Goal: Transaction & Acquisition: Purchase product/service

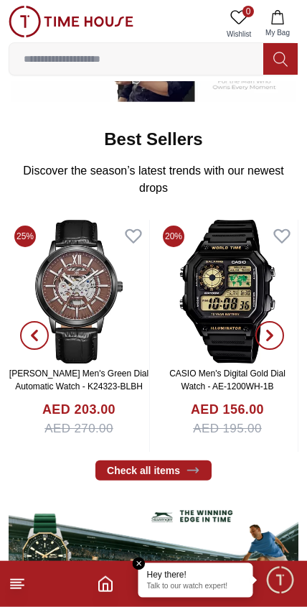
scroll to position [434, 0]
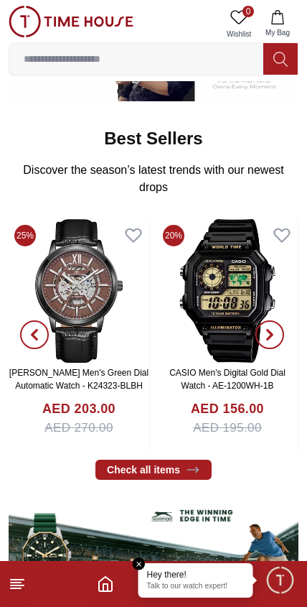
click at [280, 27] on span "My Bag" at bounding box center [278, 32] width 36 height 11
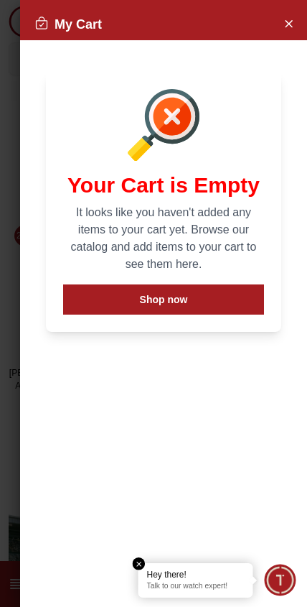
click at [283, 26] on icon "Close Account" at bounding box center [288, 23] width 11 height 18
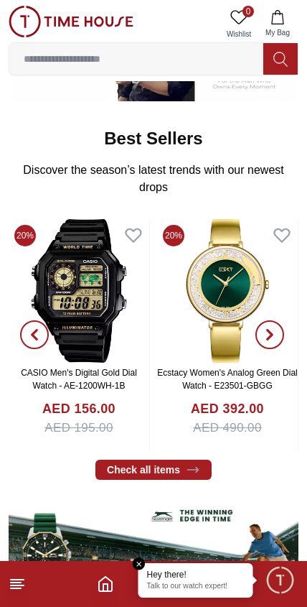
click at [101, 577] on icon "Home" at bounding box center [105, 583] width 17 height 17
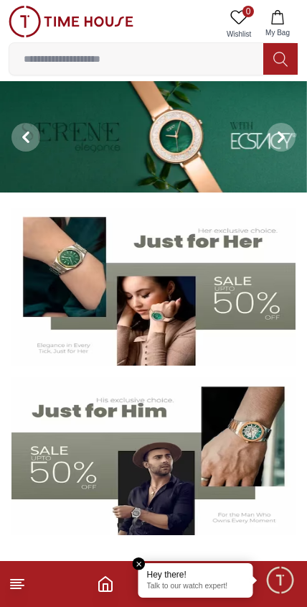
click at [12, 590] on icon at bounding box center [17, 583] width 17 height 17
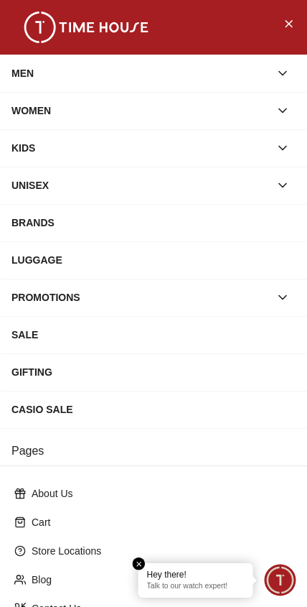
click at [282, 592] on span "Minimize live chat window" at bounding box center [280, 580] width 42 height 42
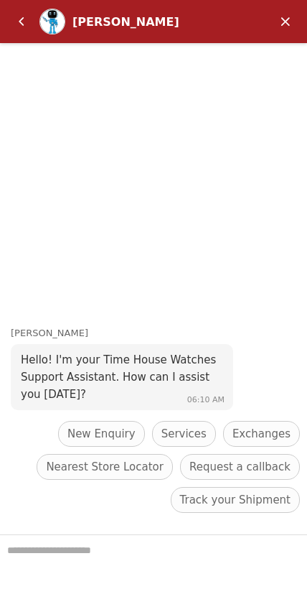
click at [90, 427] on span "New Enquiry" at bounding box center [101, 433] width 68 height 17
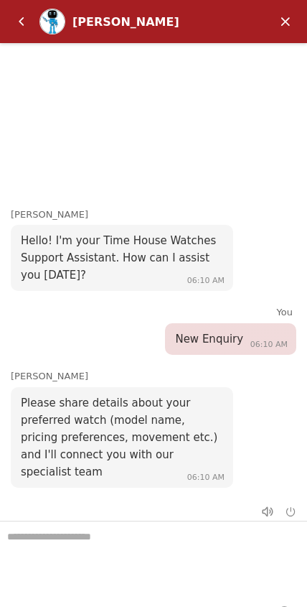
click at [272, 27] on em "Minimize" at bounding box center [285, 21] width 29 height 29
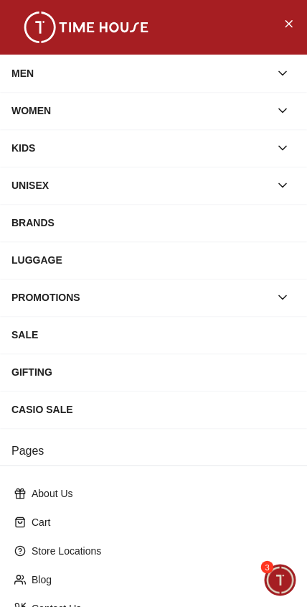
click at [276, 584] on span "Minimize live chat window" at bounding box center [280, 580] width 42 height 42
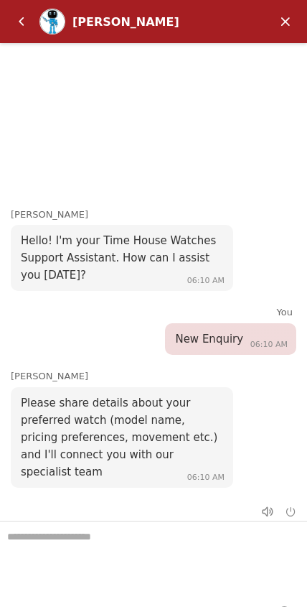
click at [302, 15] on header "[PERSON_NAME]" at bounding box center [153, 21] width 307 height 43
click at [266, 26] on div "[PERSON_NAME]" at bounding box center [155, 22] width 232 height 26
click at [287, 14] on em "Minimize" at bounding box center [285, 21] width 29 height 29
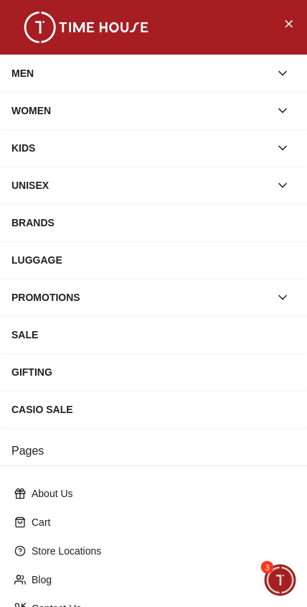
click at [137, 75] on div "MEN" at bounding box center [140, 73] width 258 height 26
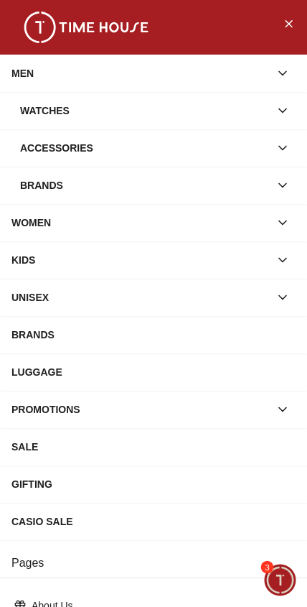
click at [129, 112] on div "Watches" at bounding box center [145, 111] width 250 height 26
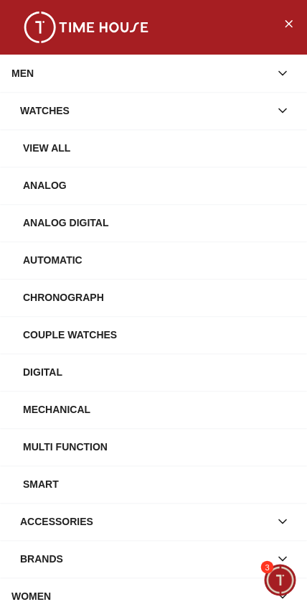
click at [47, 144] on div "View All" at bounding box center [159, 148] width 273 height 26
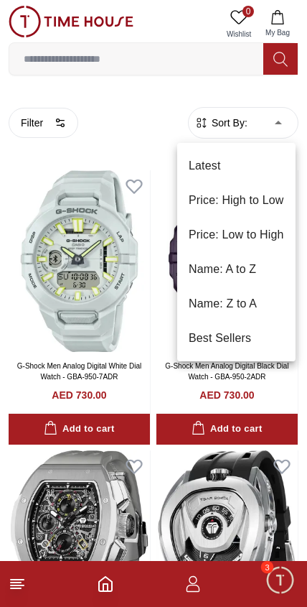
click at [271, 235] on li "Price: Low to High" at bounding box center [236, 235] width 118 height 34
type input "*"
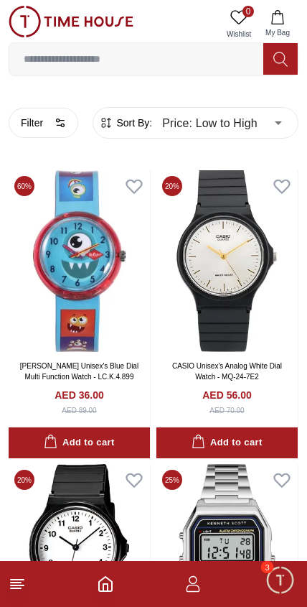
click at [38, 126] on button "Filter" at bounding box center [44, 123] width 70 height 30
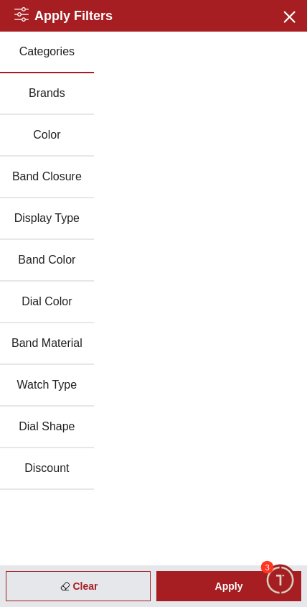
click at [286, 14] on icon "button" at bounding box center [289, 16] width 10 height 10
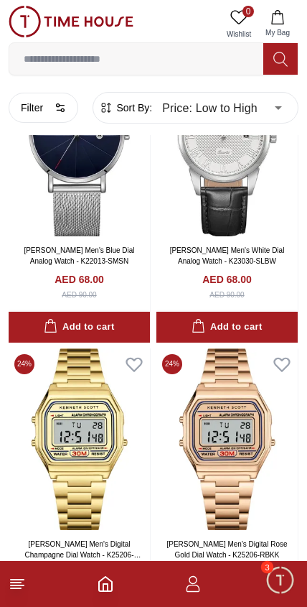
scroll to position [995, 0]
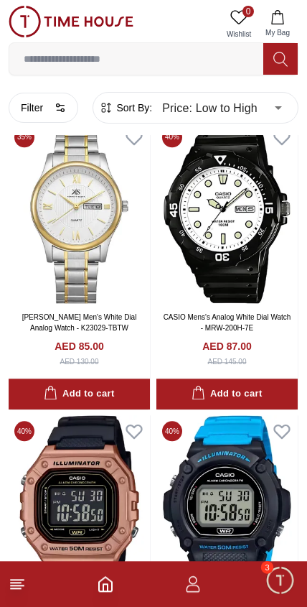
scroll to position [5341, 0]
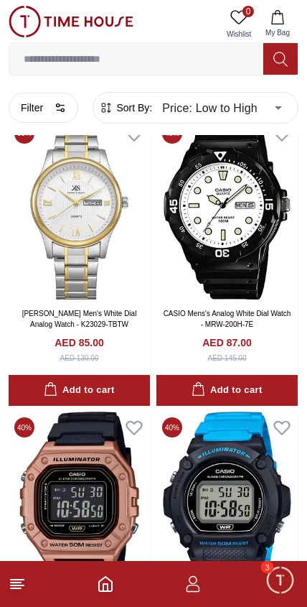
click at [49, 112] on button "Filter" at bounding box center [44, 108] width 70 height 30
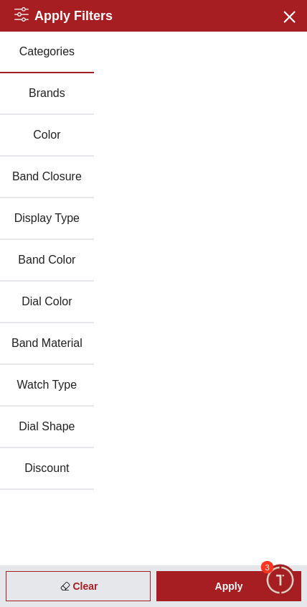
click at [88, 99] on button "Brands" at bounding box center [47, 94] width 94 height 42
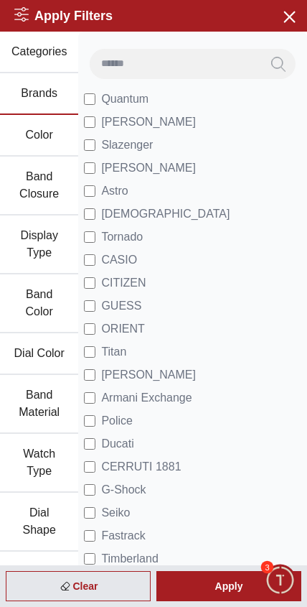
click at [139, 99] on span "Quantum" at bounding box center [124, 98] width 47 height 17
click at [241, 585] on div "Apply" at bounding box center [229, 586] width 145 height 30
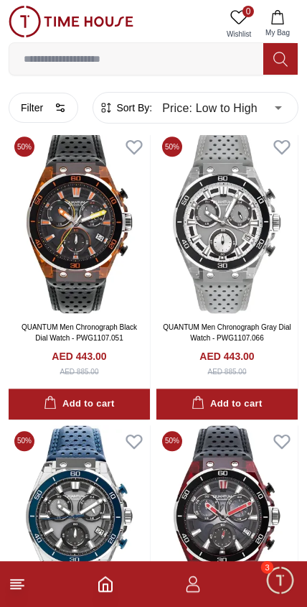
scroll to position [1821, 0]
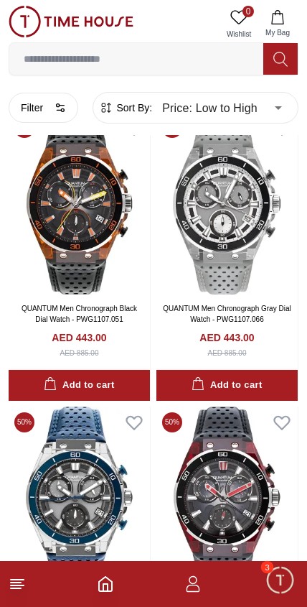
click at [55, 98] on button "Filter" at bounding box center [44, 108] width 70 height 30
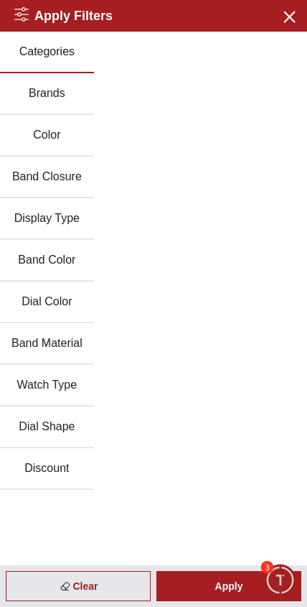
click at [82, 93] on button "Brands" at bounding box center [47, 94] width 94 height 42
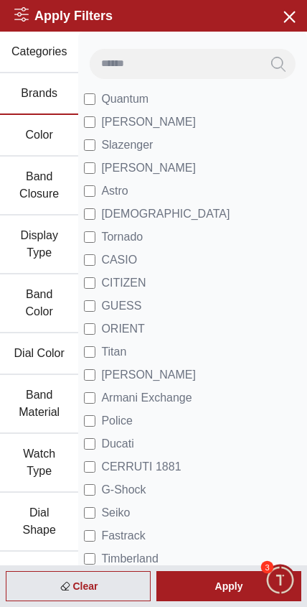
click at [235, 584] on div "Apply" at bounding box center [229, 586] width 145 height 30
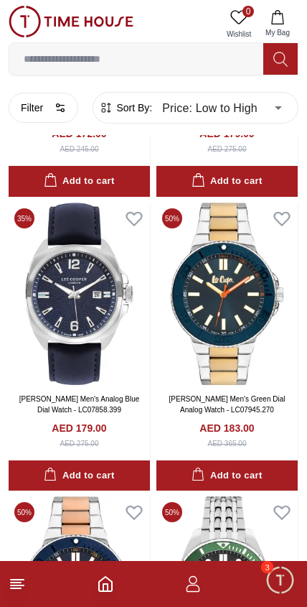
scroll to position [1439, 0]
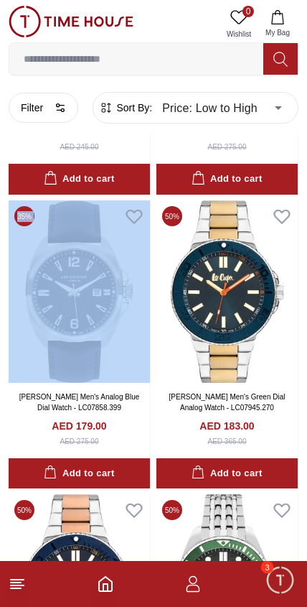
click at [2, 335] on div "Filter Sort By: Price: Low to High * ​ 60 % [PERSON_NAME] Unisex's Blue Dial Mu…" at bounding box center [153, 179] width 307 height 3044
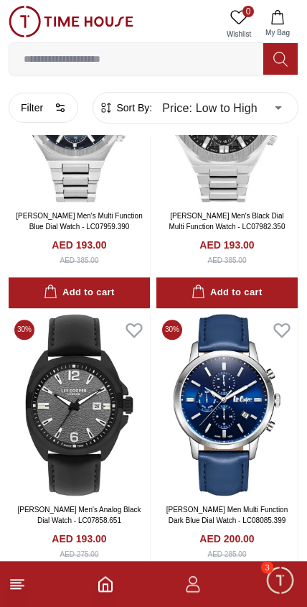
scroll to position [3385, 0]
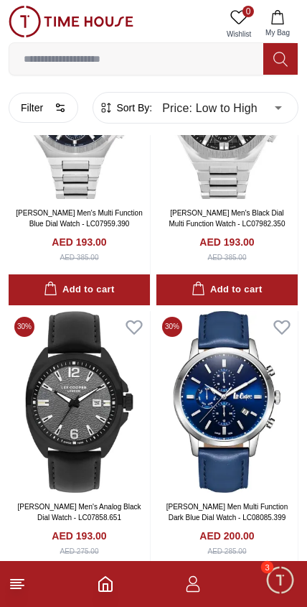
click at [51, 115] on button "Filter" at bounding box center [44, 108] width 70 height 30
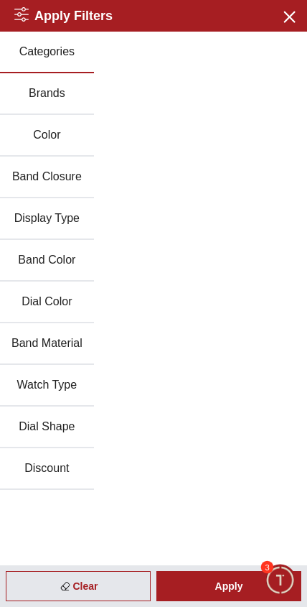
click at [74, 177] on button "Band Closure" at bounding box center [47, 178] width 94 height 42
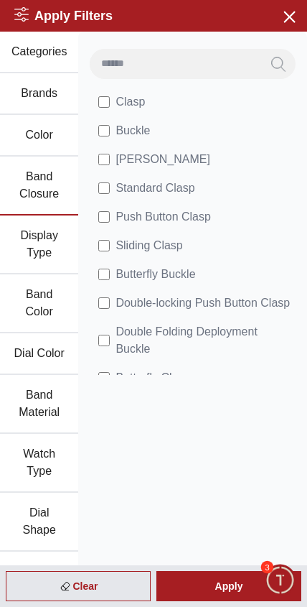
click at [228, 587] on div "Apply" at bounding box center [229, 586] width 145 height 30
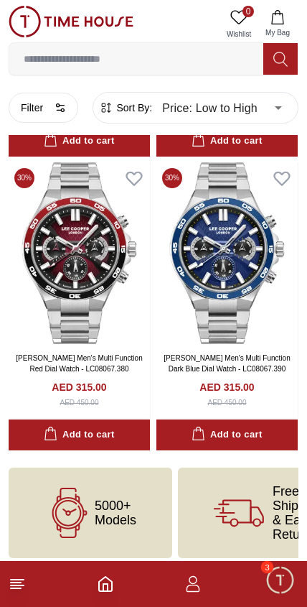
scroll to position [885, 0]
